Goal: Find specific page/section: Find specific page/section

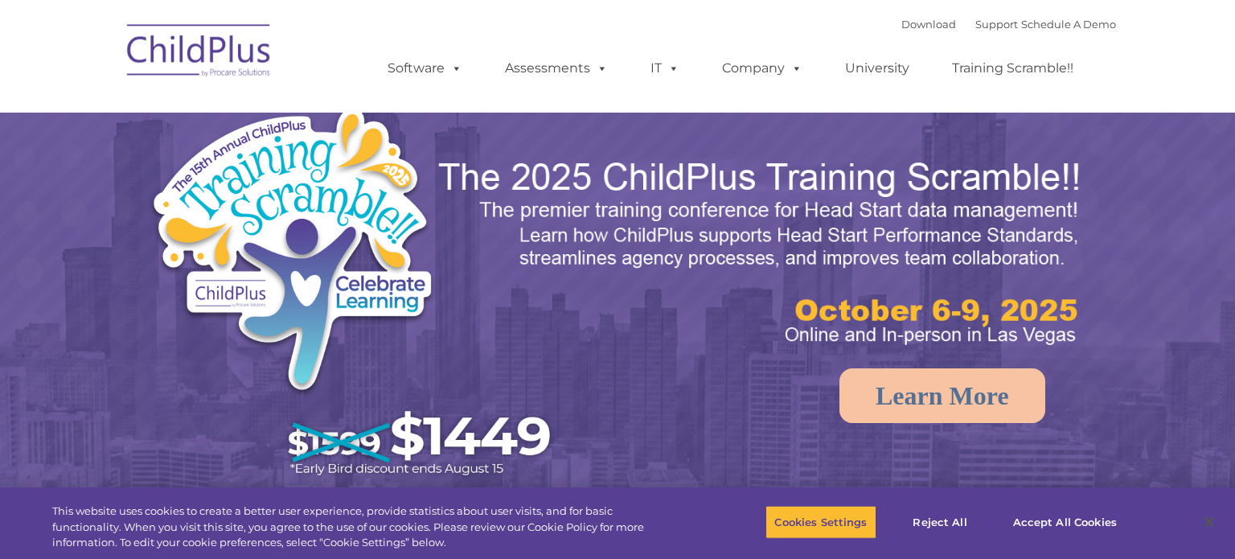
select select "MEDIUM"
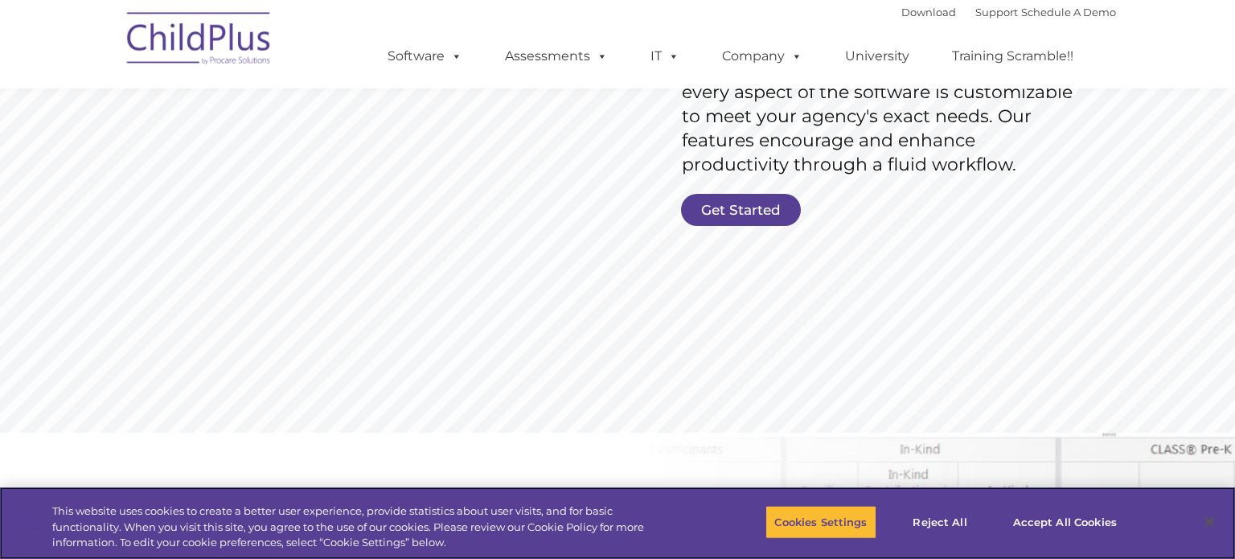
scroll to position [352, 0]
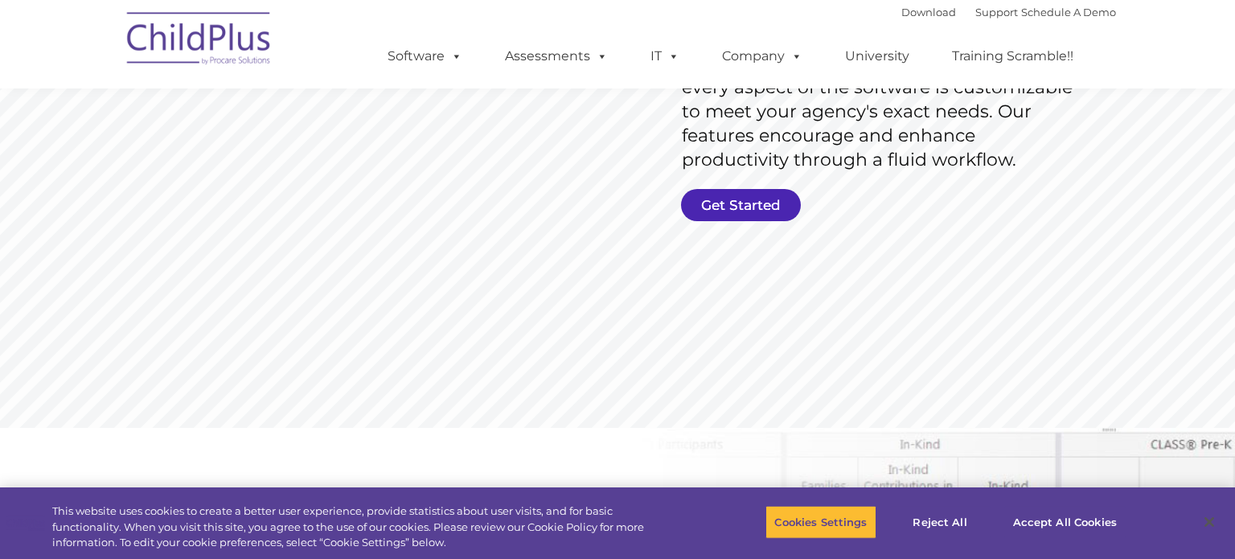
click at [733, 201] on link "Get Started" at bounding box center [741, 205] width 120 height 32
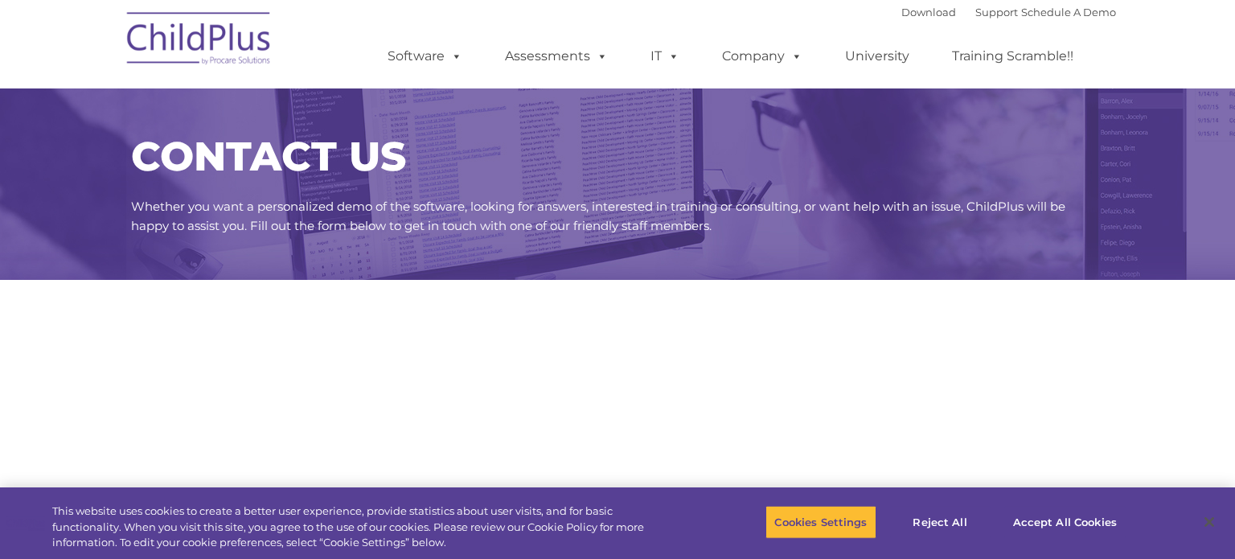
select select "MEDIUM"
